Goal: Navigation & Orientation: Find specific page/section

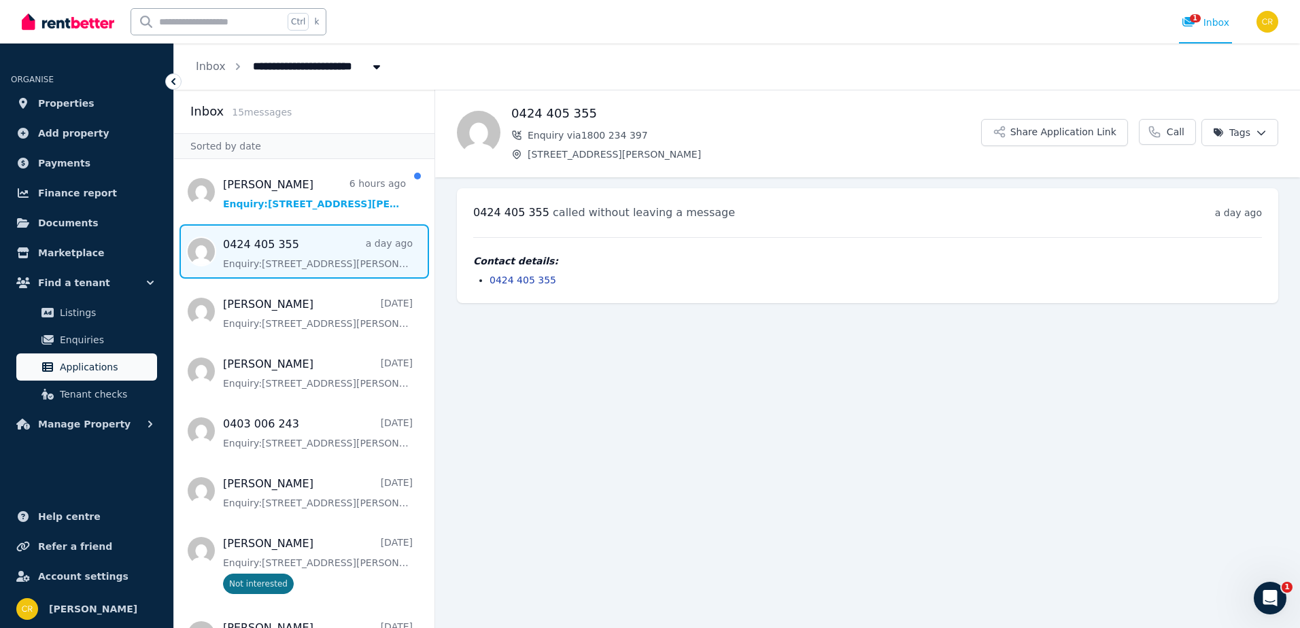
click at [104, 369] on span "Applications" at bounding box center [106, 367] width 92 height 16
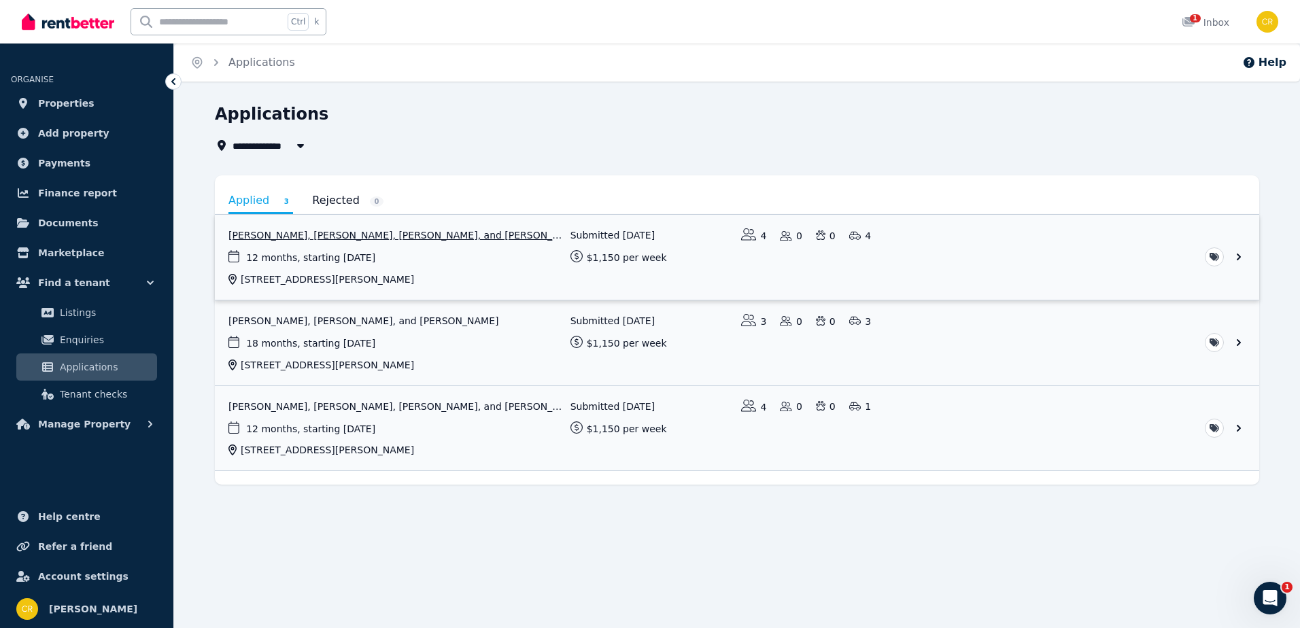
click at [378, 264] on link "View application: Jade McNeil, Shara Anderson, Amelia Quinlan, and Michelle Cro…" at bounding box center [737, 257] width 1045 height 85
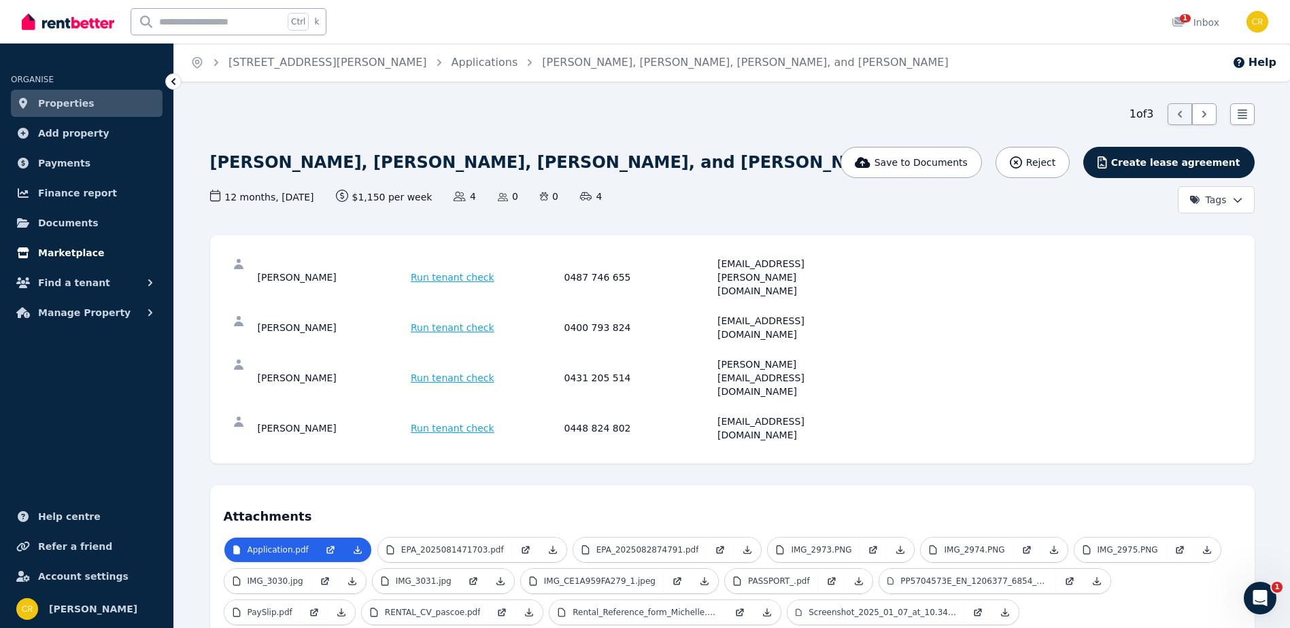
click at [61, 252] on span "Marketplace" at bounding box center [71, 253] width 66 height 16
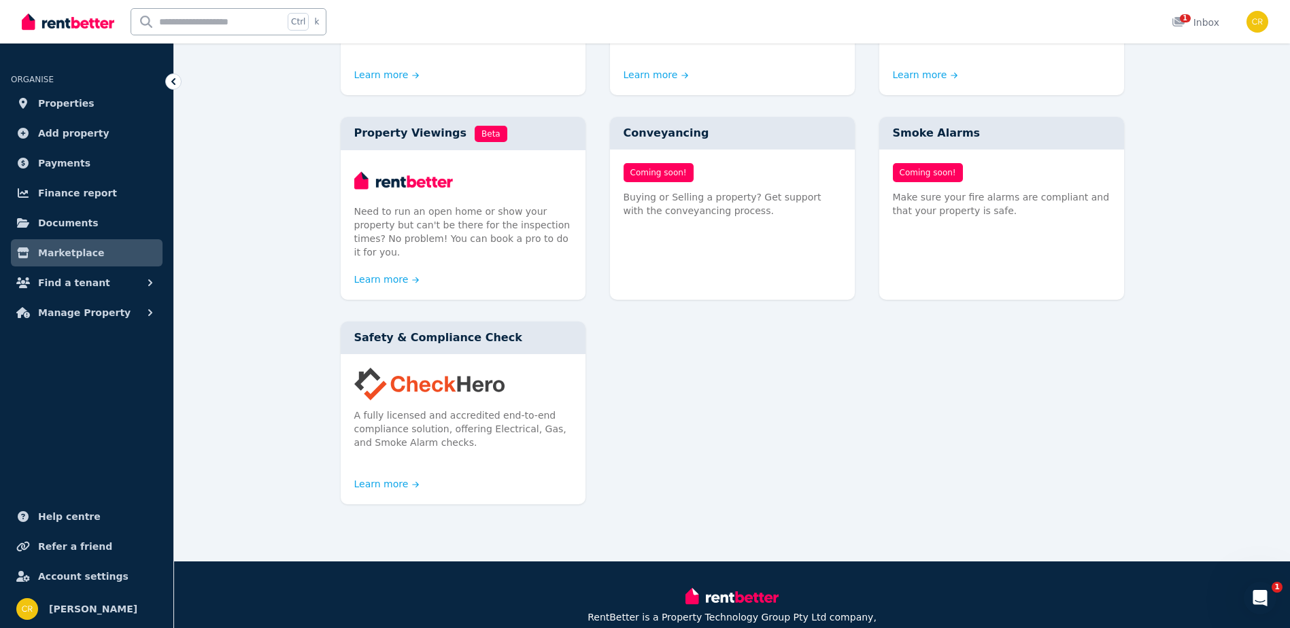
scroll to position [713, 0]
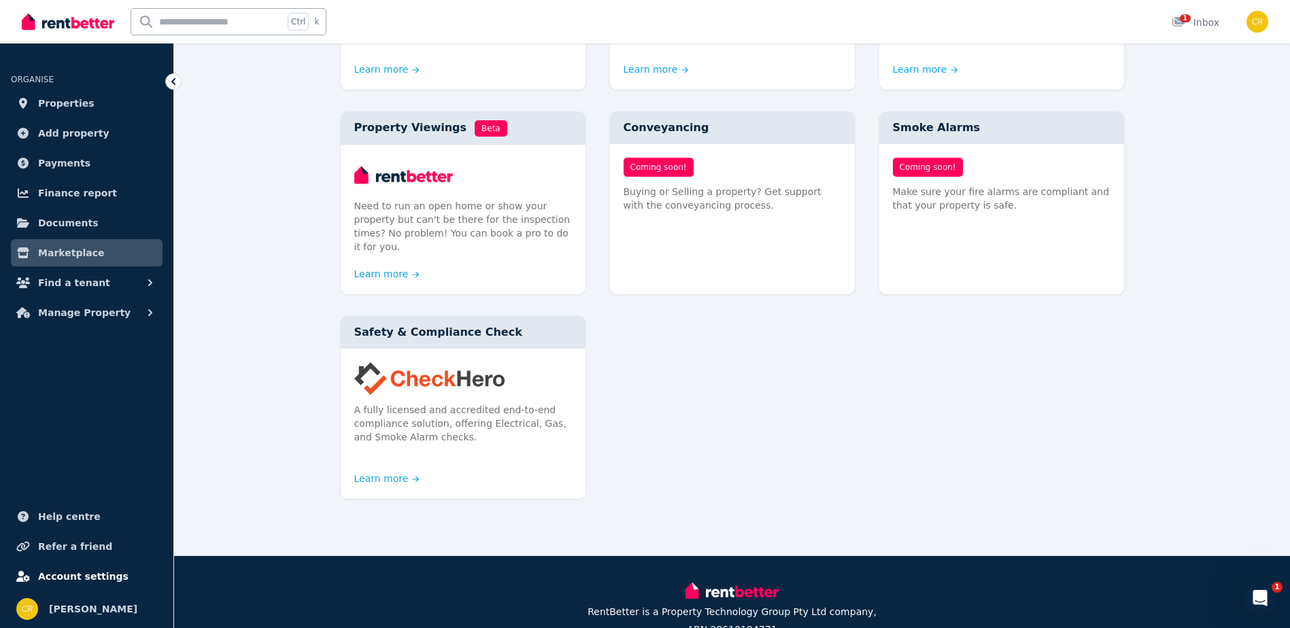
click at [98, 578] on span "Account settings" at bounding box center [83, 577] width 90 height 16
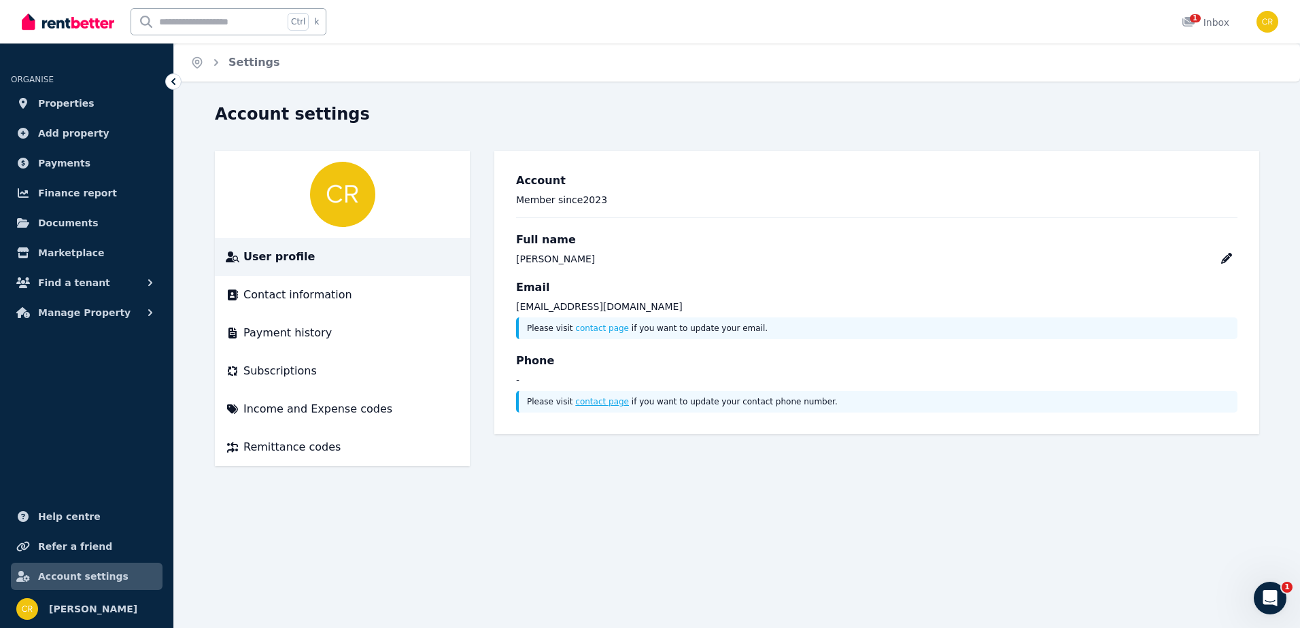
click at [575, 403] on link "contact page" at bounding box center [602, 402] width 54 height 10
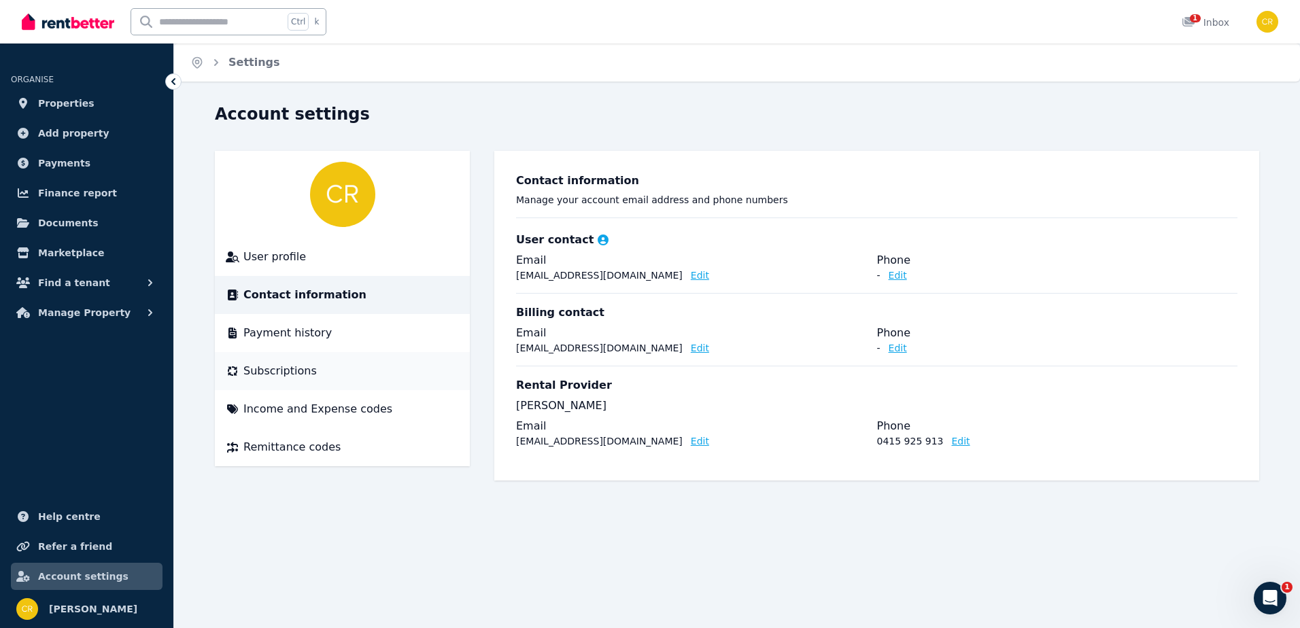
click at [278, 371] on span "Subscriptions" at bounding box center [279, 371] width 73 height 16
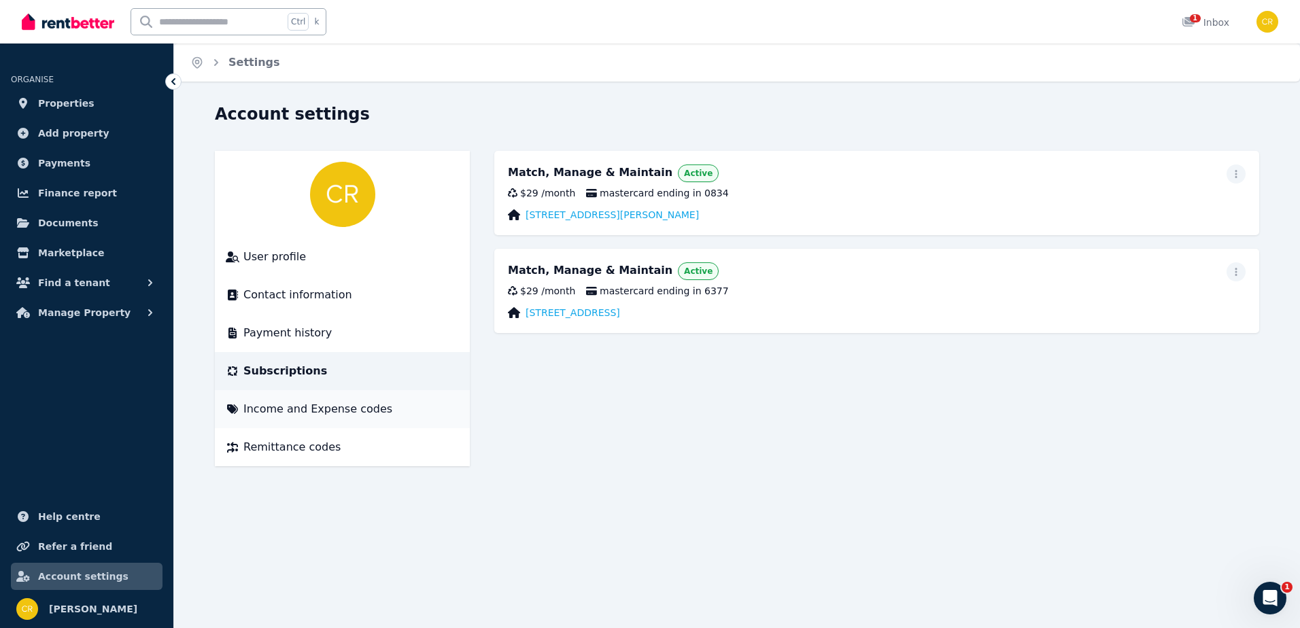
click at [277, 411] on span "Income and Expense codes" at bounding box center [317, 409] width 149 height 16
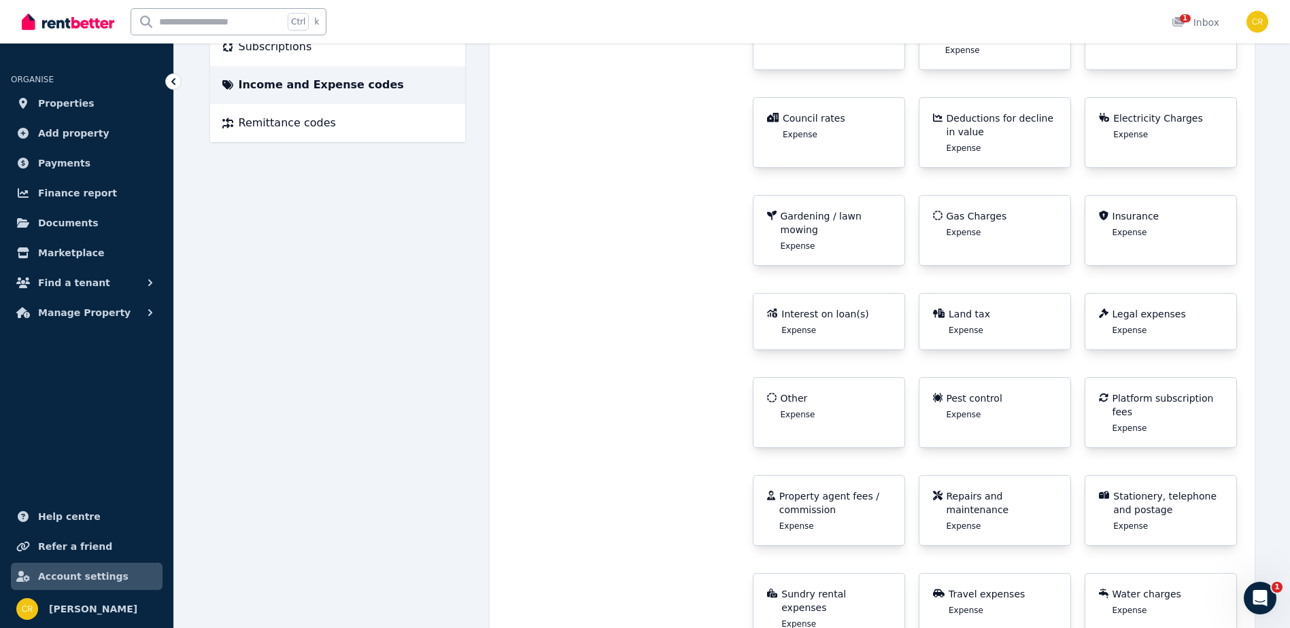
scroll to position [14, 0]
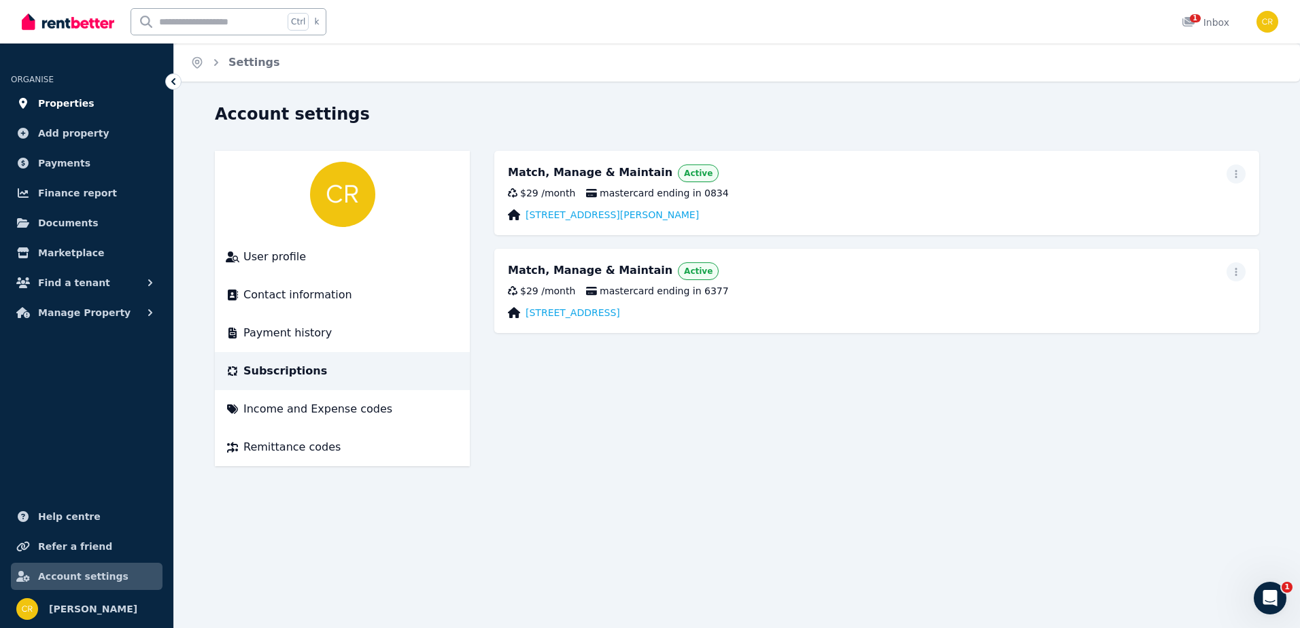
click at [61, 105] on span "Properties" at bounding box center [66, 103] width 56 height 16
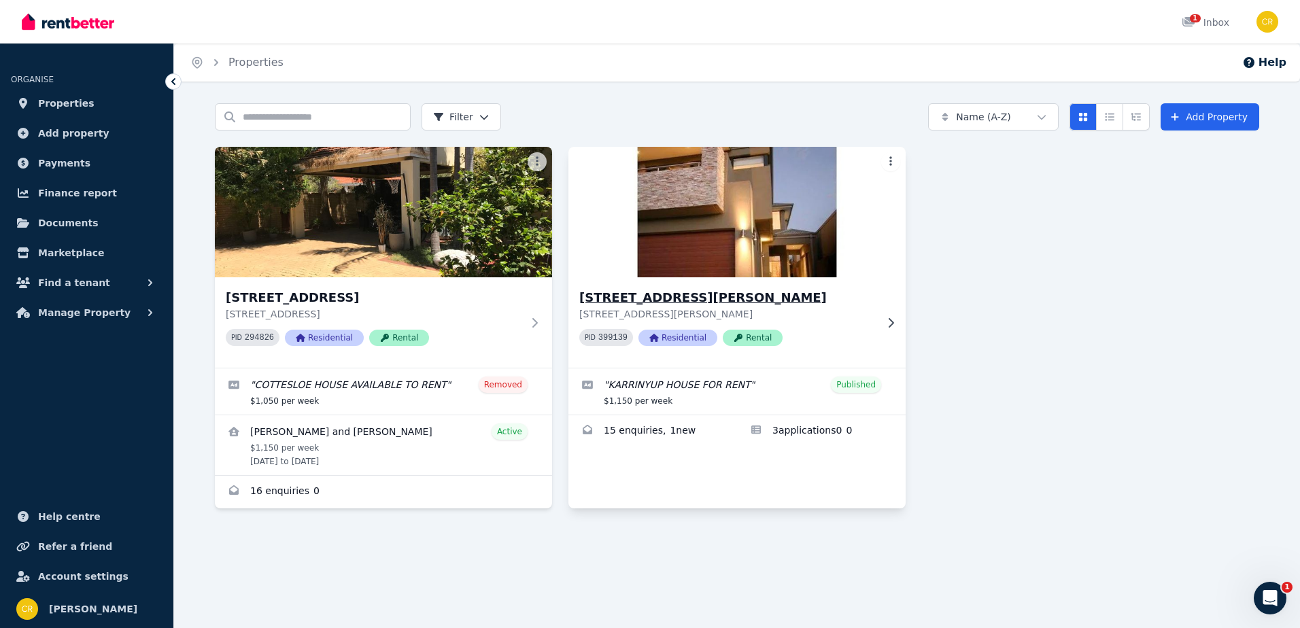
click at [762, 335] on span "Rental" at bounding box center [753, 338] width 60 height 16
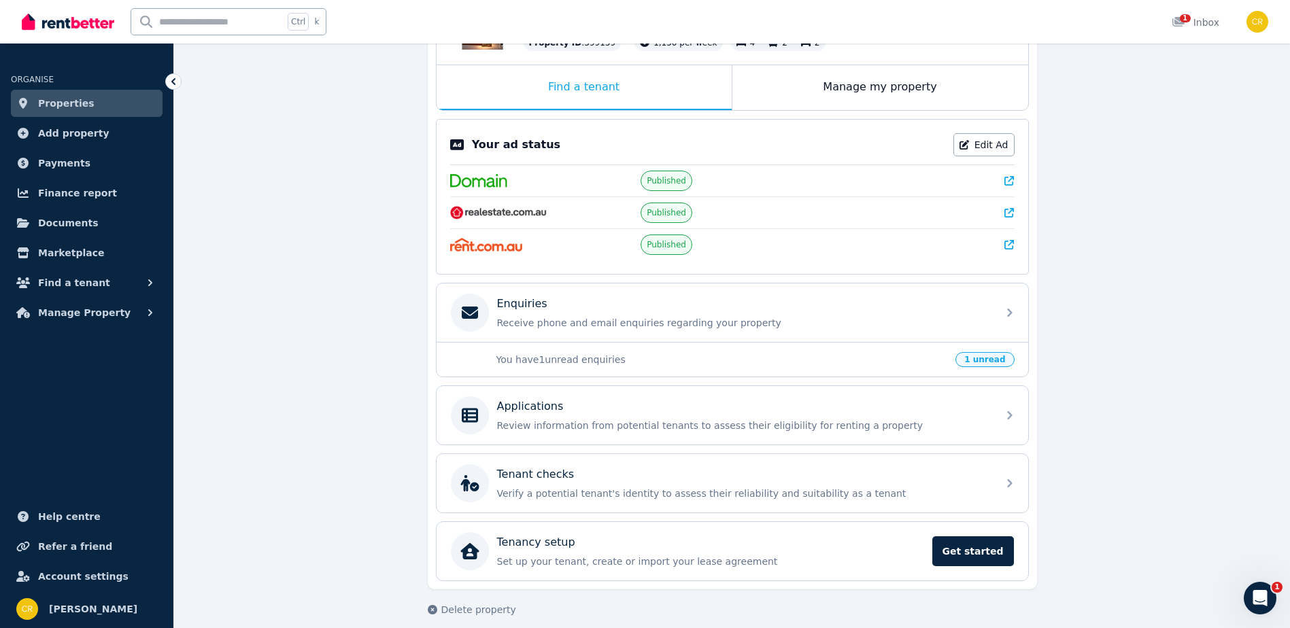
scroll to position [217, 0]
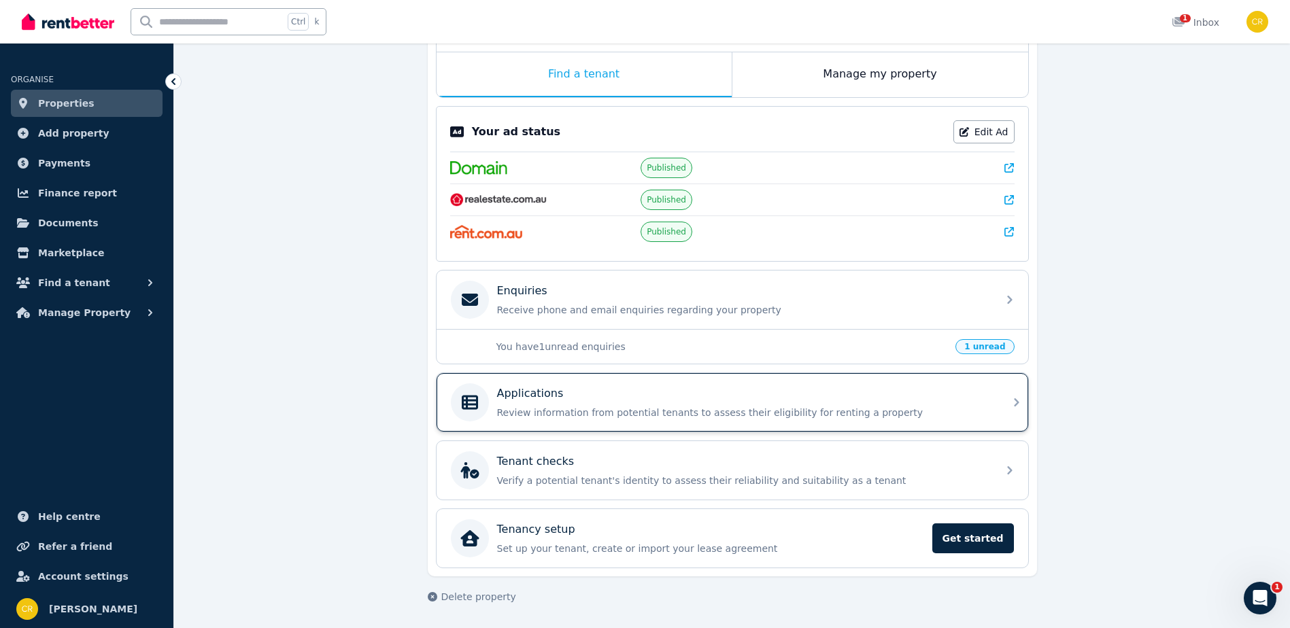
click at [1018, 405] on icon at bounding box center [1017, 402] width 16 height 16
